Goal: Task Accomplishment & Management: Complete application form

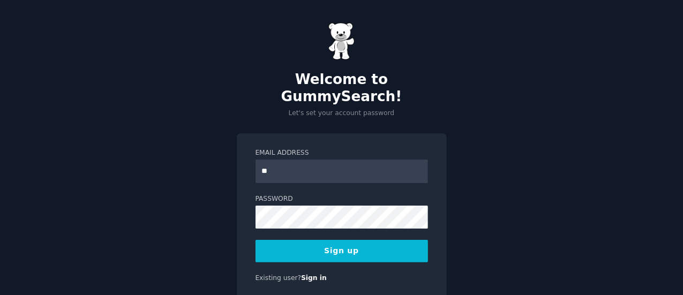
type input "*"
paste input "**********"
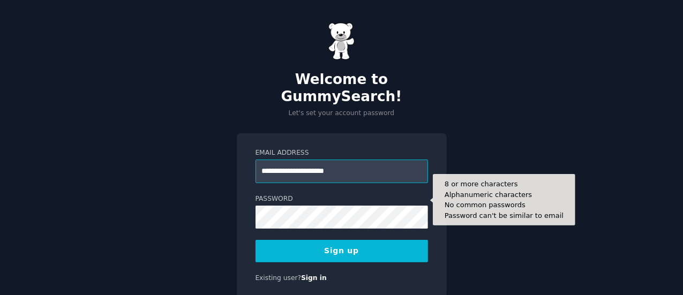
type input "**********"
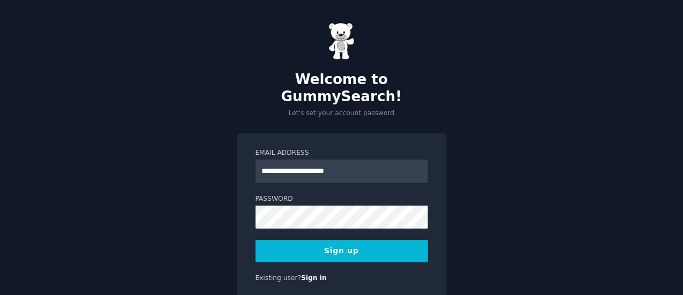
click at [344, 240] on button "Sign up" at bounding box center [341, 251] width 172 height 22
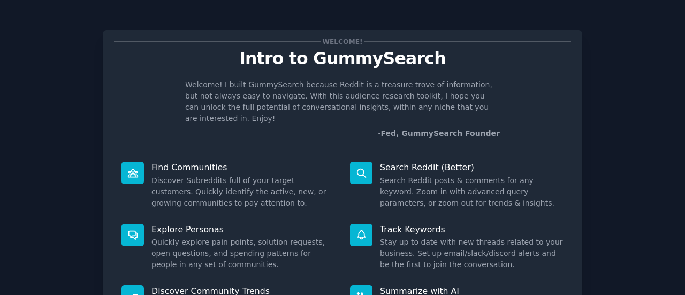
click at [623, 108] on div "Welcome! Intro to GummySearch Welcome! I built GummySearch because Reddit is a …" at bounding box center [342, 221] width 655 height 412
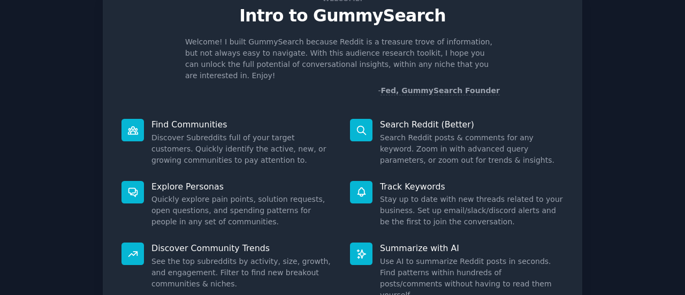
scroll to position [44, 0]
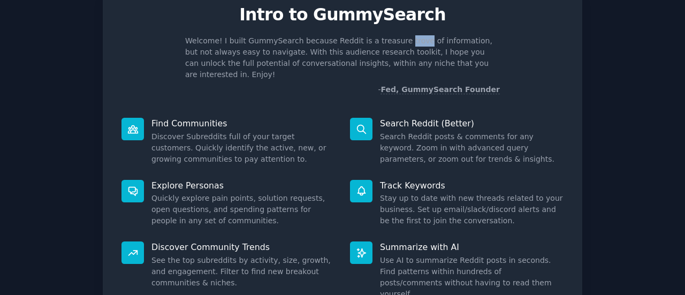
drag, startPoint x: 384, startPoint y: 39, endPoint x: 401, endPoint y: 37, distance: 16.7
click at [401, 37] on p "Welcome! I built GummySearch because Reddit is a treasure trove of information,…" at bounding box center [342, 57] width 315 height 45
click at [394, 20] on div at bounding box center [394, 20] width 0 height 0
click at [214, 295] on div at bounding box center [107, 295] width 214 height 0
click at [549, 49] on div "Welcome! I built GummySearch because Reddit is a treasure trove of information,…" at bounding box center [342, 65] width 457 height 60
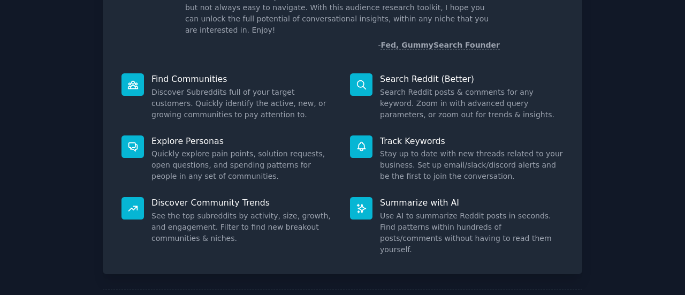
scroll to position [123, 0]
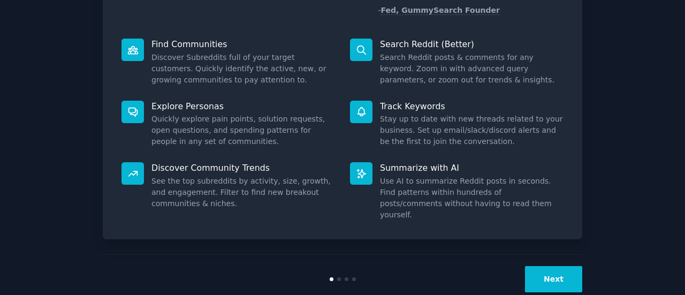
click at [563, 266] on button "Next" at bounding box center [553, 279] width 57 height 26
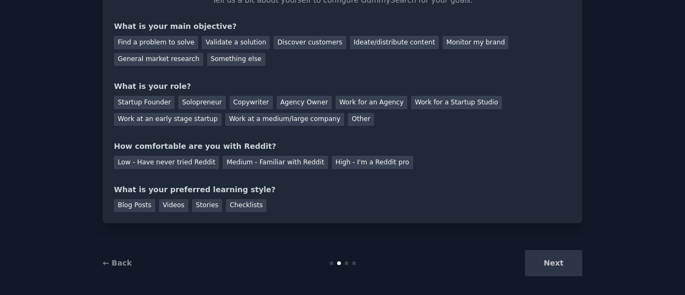
scroll to position [80, 0]
click at [298, 42] on div "Discover customers" at bounding box center [310, 42] width 72 height 13
click at [197, 105] on div "Solopreneur" at bounding box center [201, 102] width 47 height 13
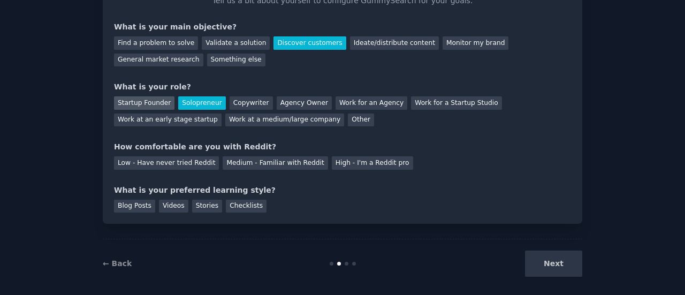
click at [165, 102] on div "Startup Founder" at bounding box center [144, 102] width 61 height 13
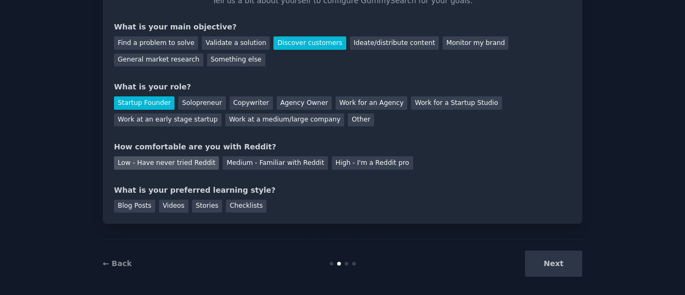
click at [177, 162] on div "Low - Have never tried Reddit" at bounding box center [166, 162] width 105 height 13
click at [173, 205] on div "Videos" at bounding box center [173, 206] width 29 height 13
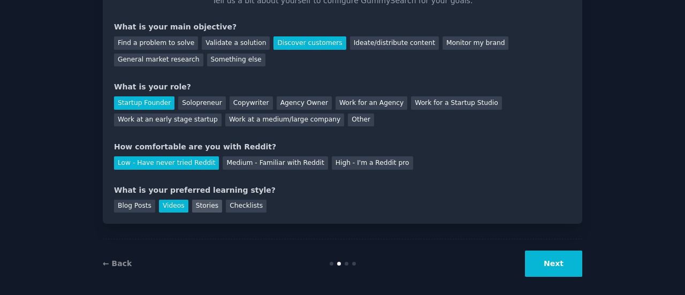
click at [198, 209] on div "Stories" at bounding box center [207, 206] width 30 height 13
click at [169, 207] on div "Videos" at bounding box center [173, 206] width 29 height 13
click at [565, 266] on button "Next" at bounding box center [553, 264] width 57 height 26
